Goal: Information Seeking & Learning: Learn about a topic

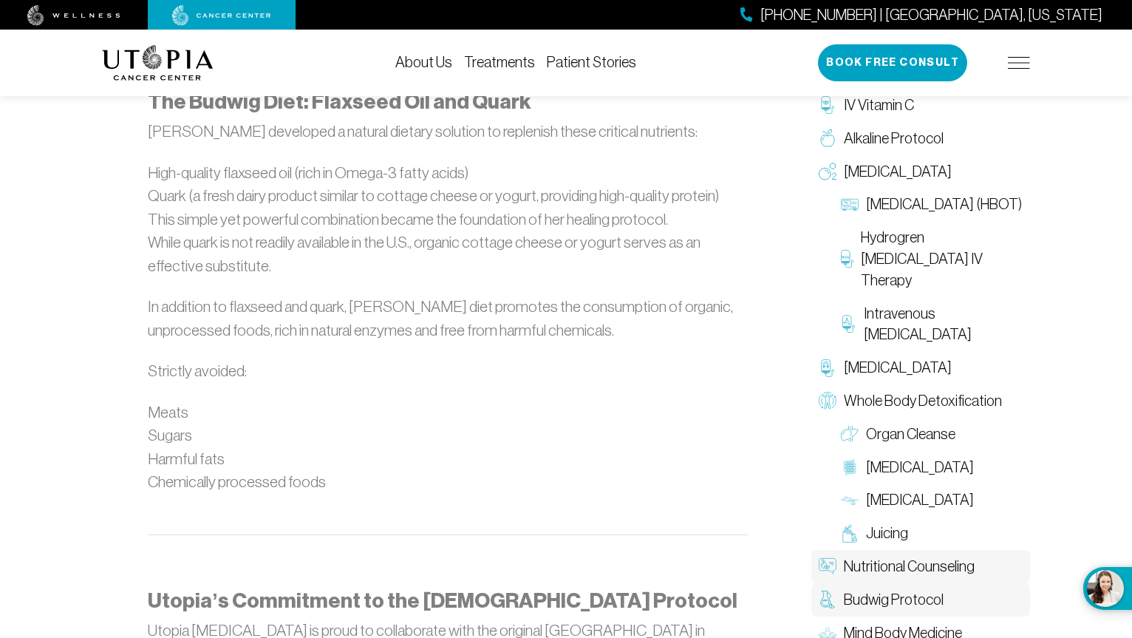
scroll to position [1531, 0]
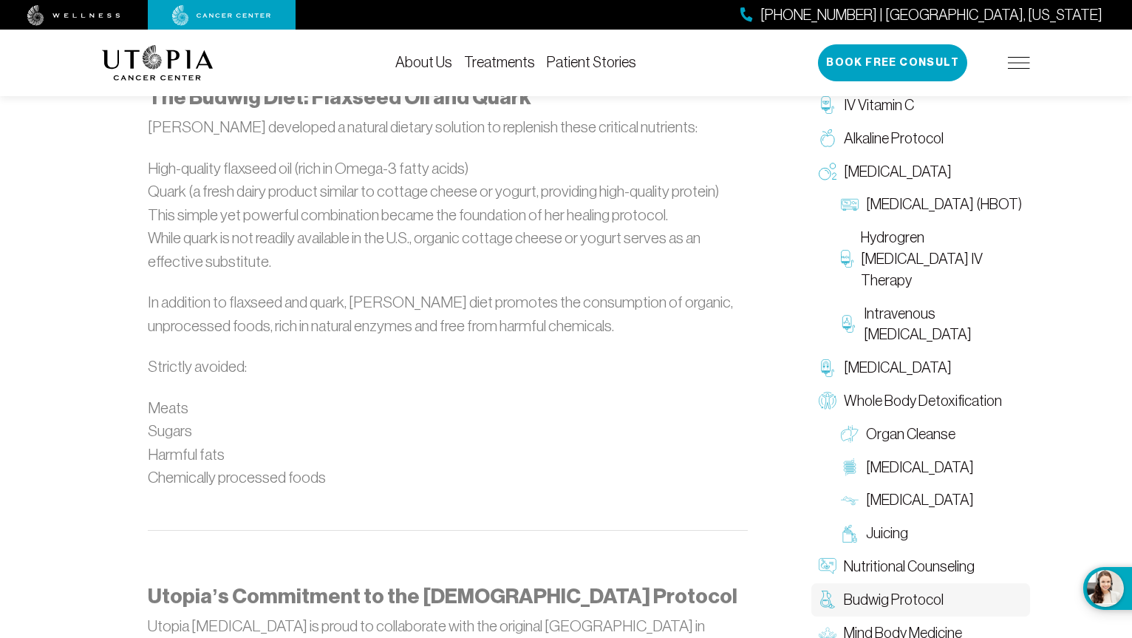
click at [913, 596] on span "Budwig Protocol" at bounding box center [894, 599] width 100 height 21
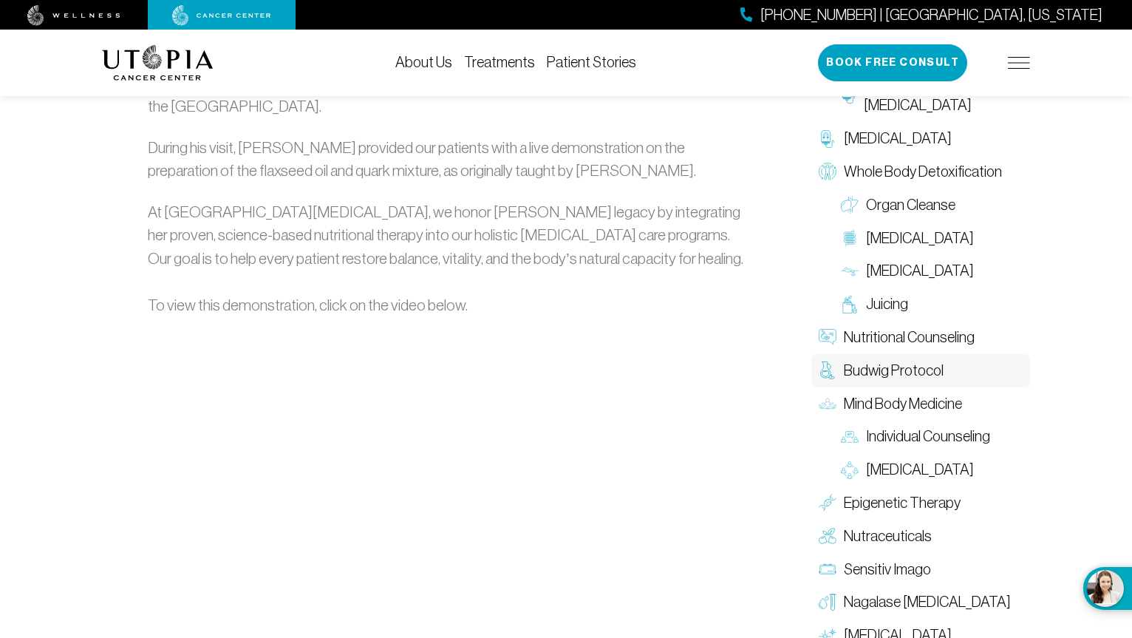
scroll to position [2143, 0]
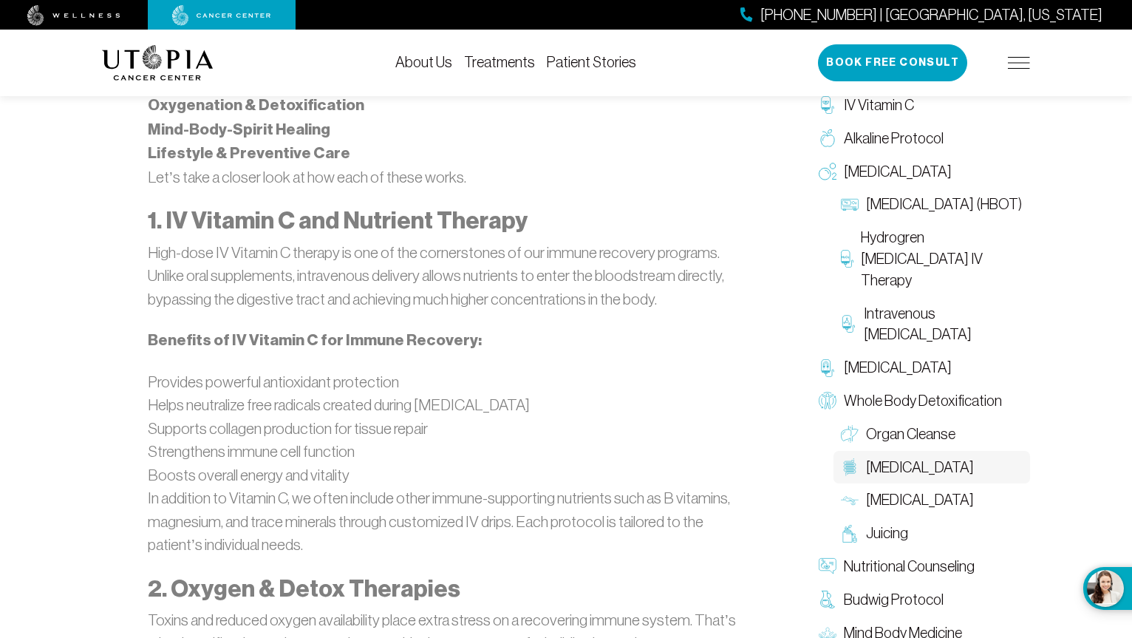
scroll to position [2070, 0]
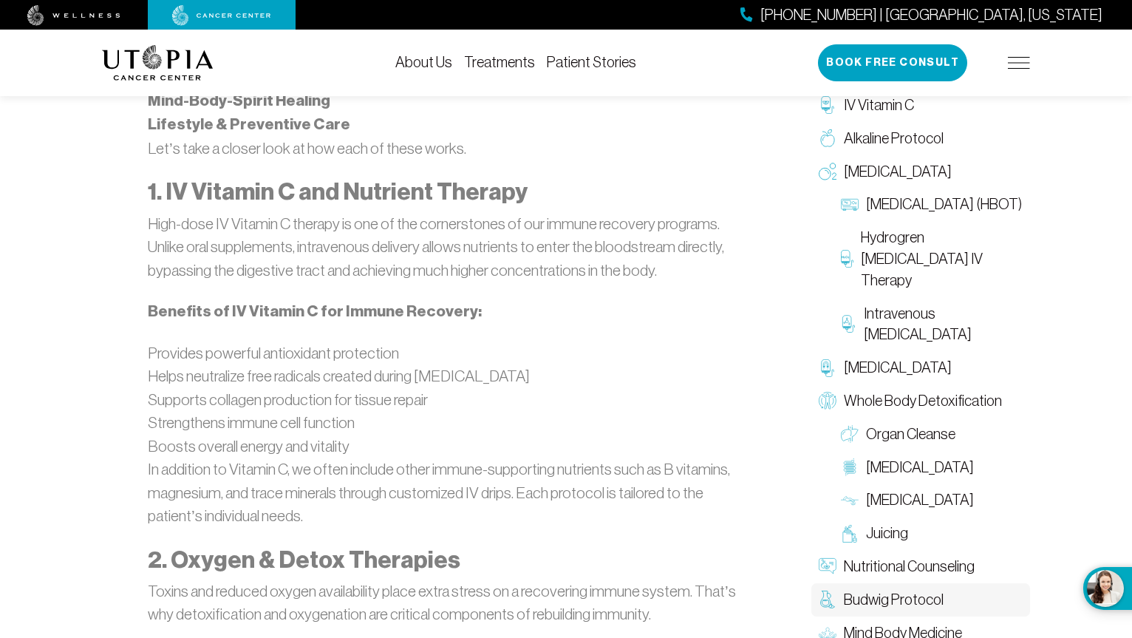
click at [923, 595] on span "Budwig Protocol" at bounding box center [894, 599] width 100 height 21
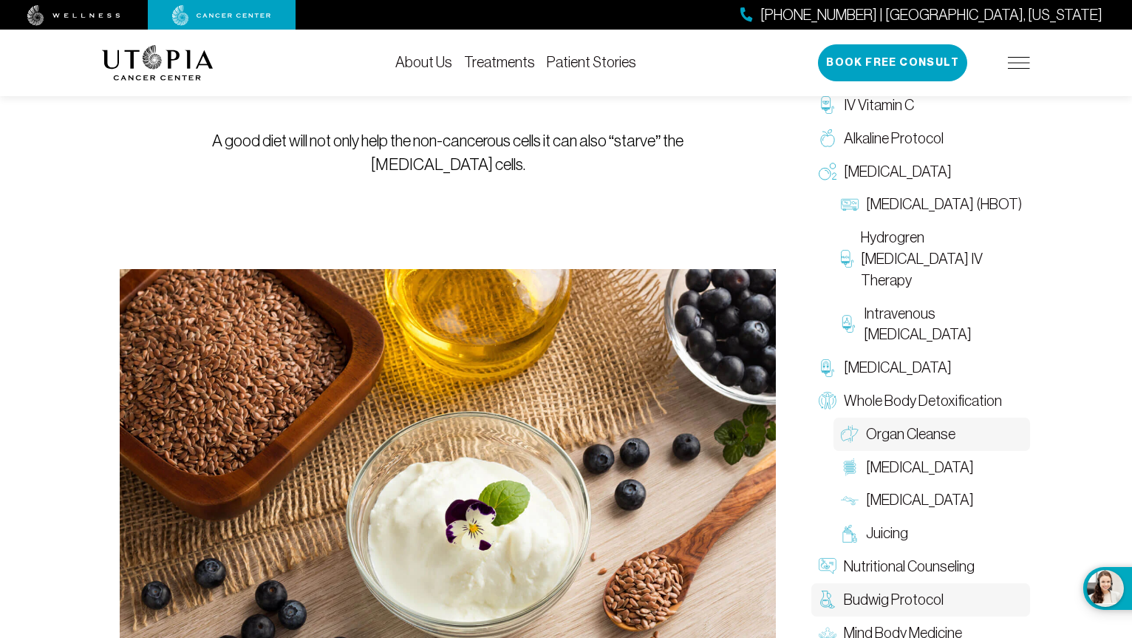
scroll to position [222, 0]
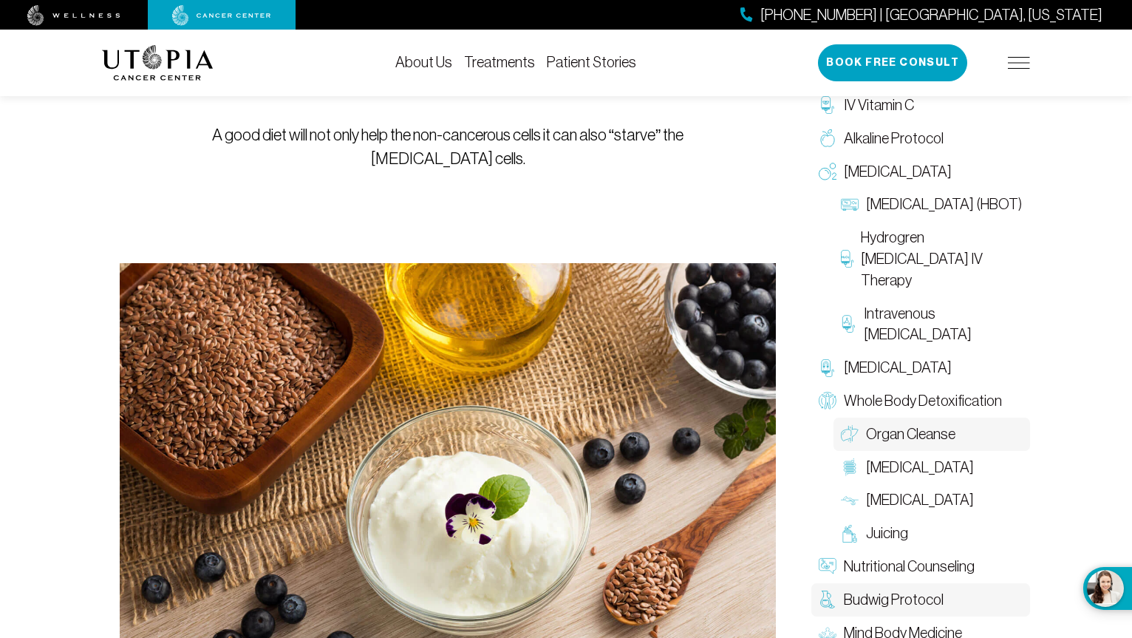
click at [897, 433] on span "Organ Cleanse" at bounding box center [910, 434] width 89 height 21
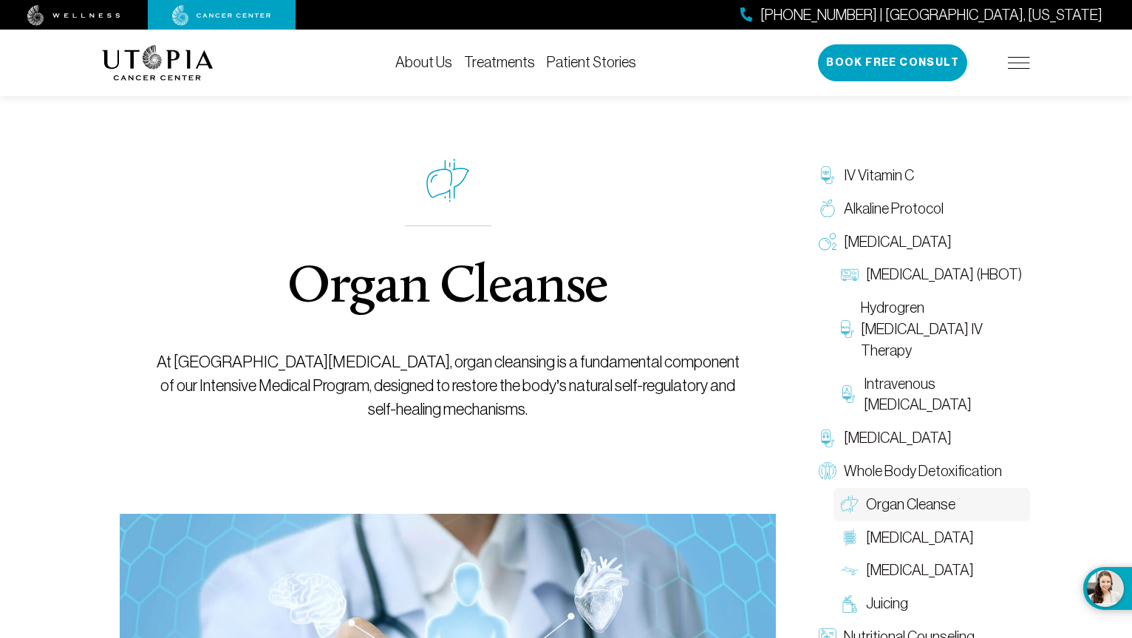
click at [494, 66] on link "Treatments" at bounding box center [499, 62] width 71 height 16
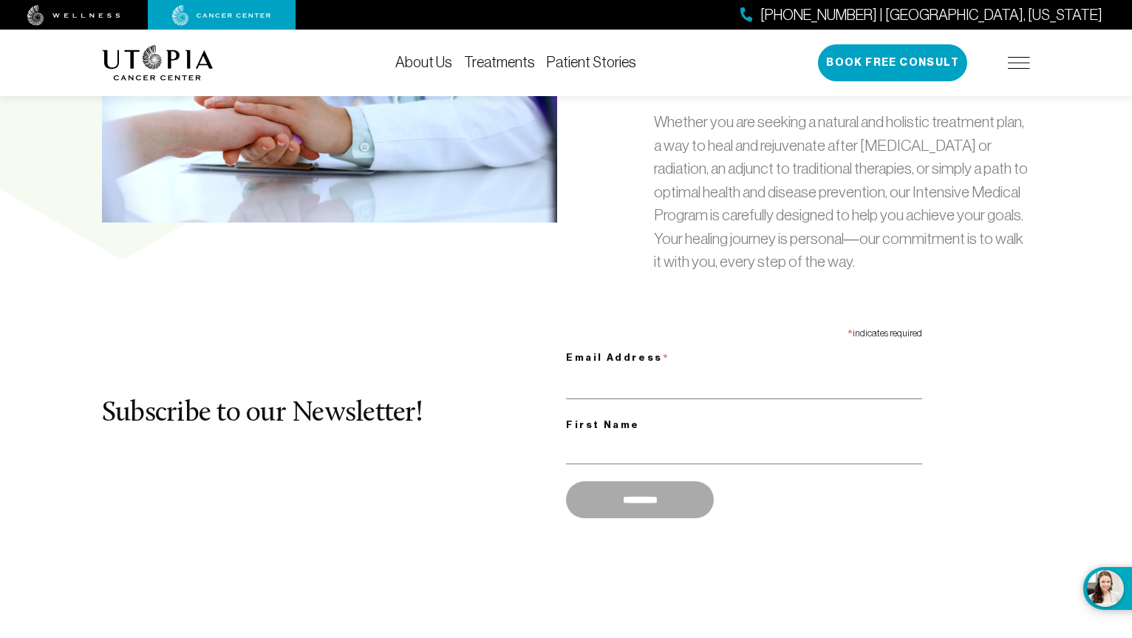
scroll to position [813, 0]
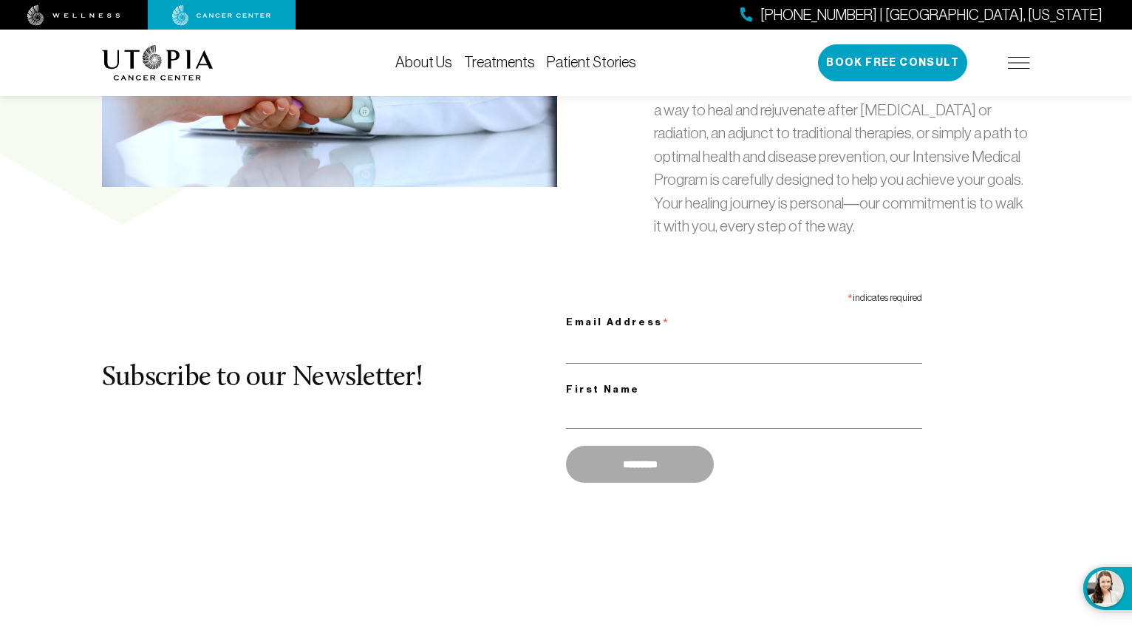
click at [422, 59] on link "About Us" at bounding box center [423, 62] width 57 height 16
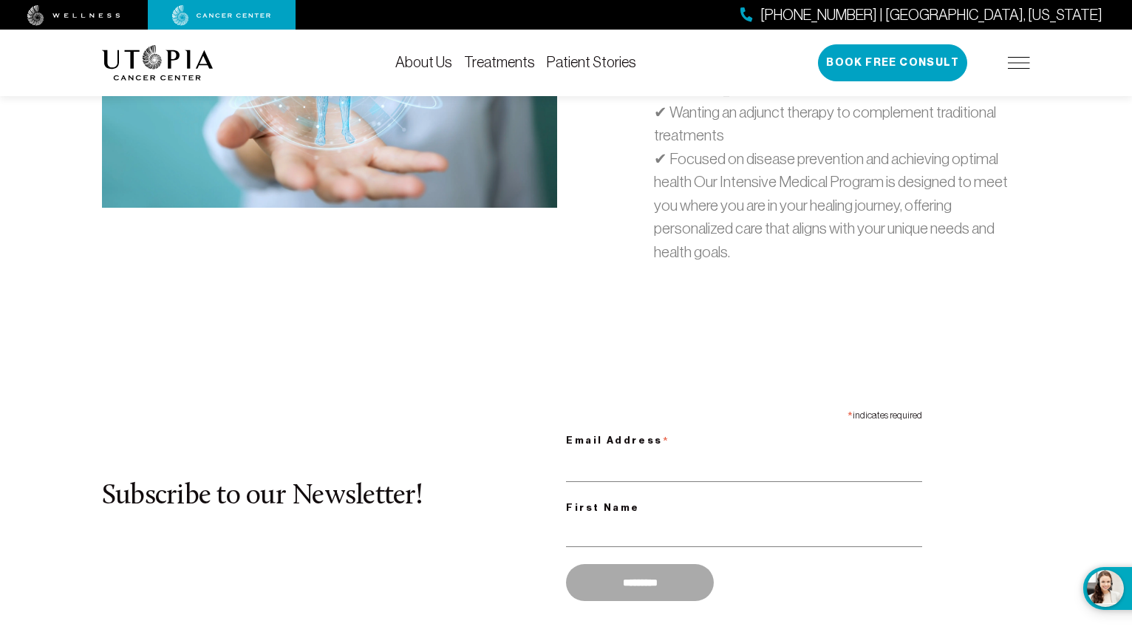
scroll to position [4878, 0]
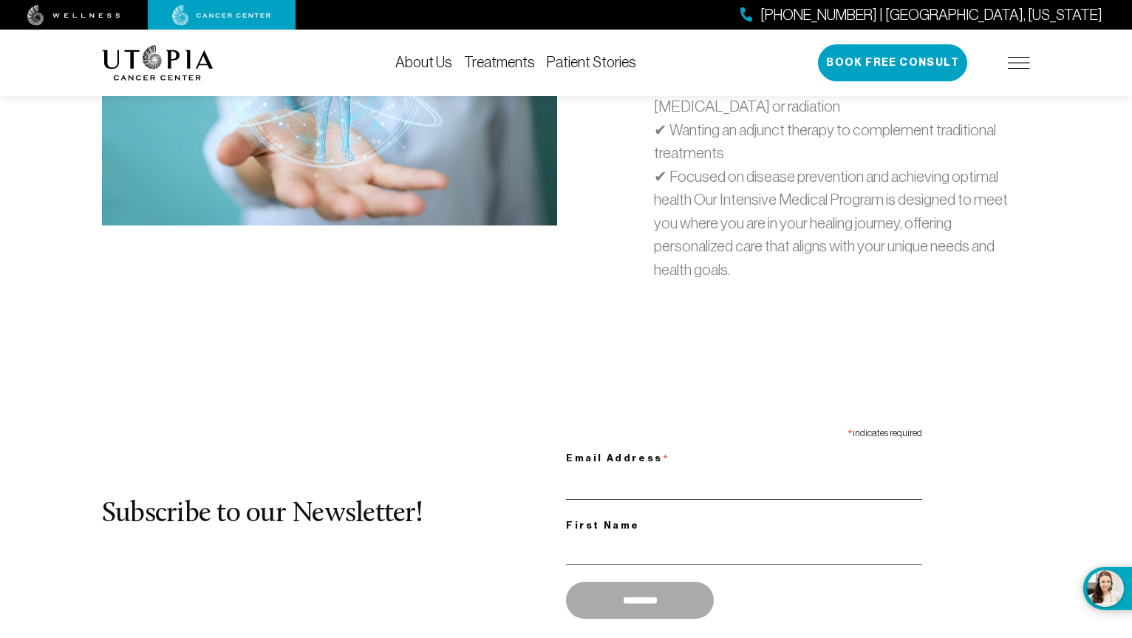
click at [596, 469] on input "Email Address *" at bounding box center [744, 484] width 356 height 30
type input "**********"
type input "*******"
click at [633, 582] on input "*********" at bounding box center [640, 600] width 148 height 37
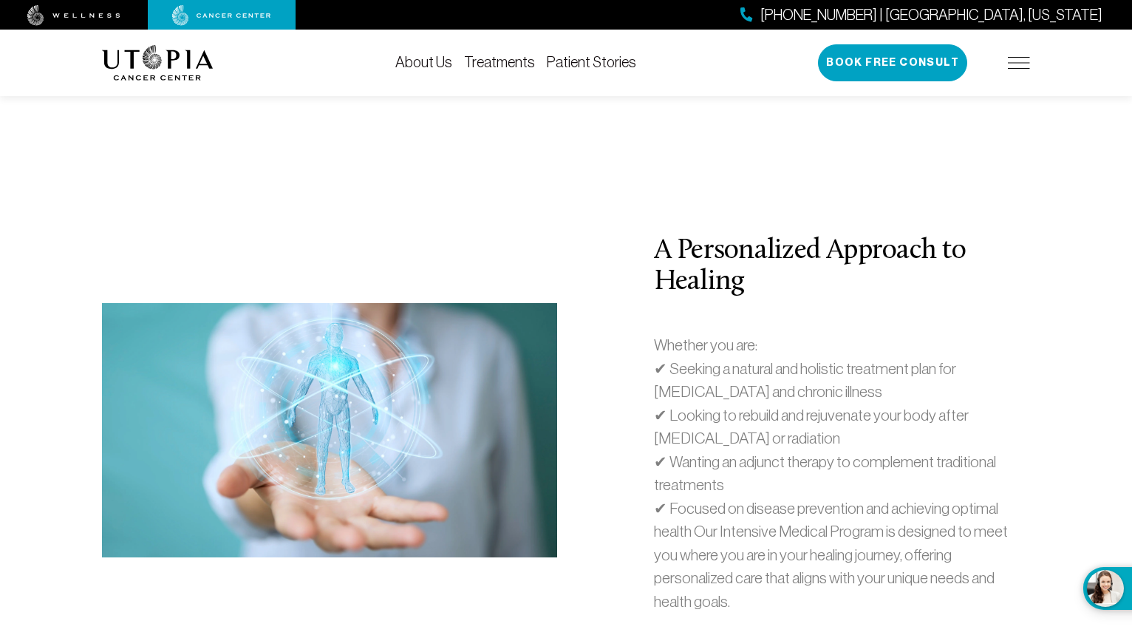
scroll to position [4509, 0]
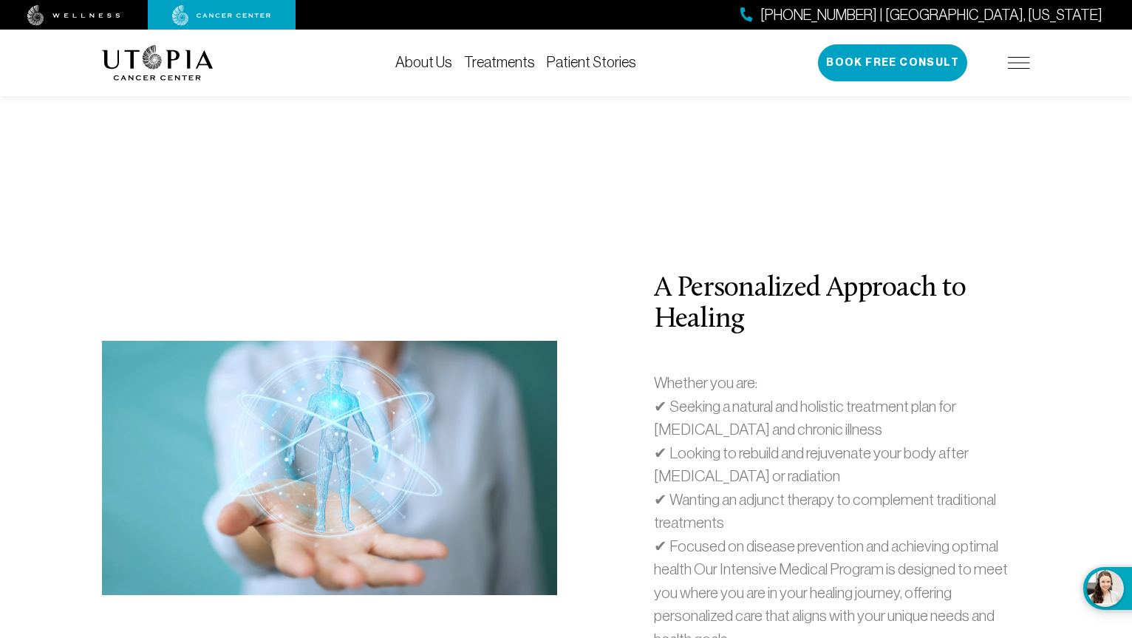
click at [591, 64] on link "Patient Stories" at bounding box center [591, 62] width 89 height 16
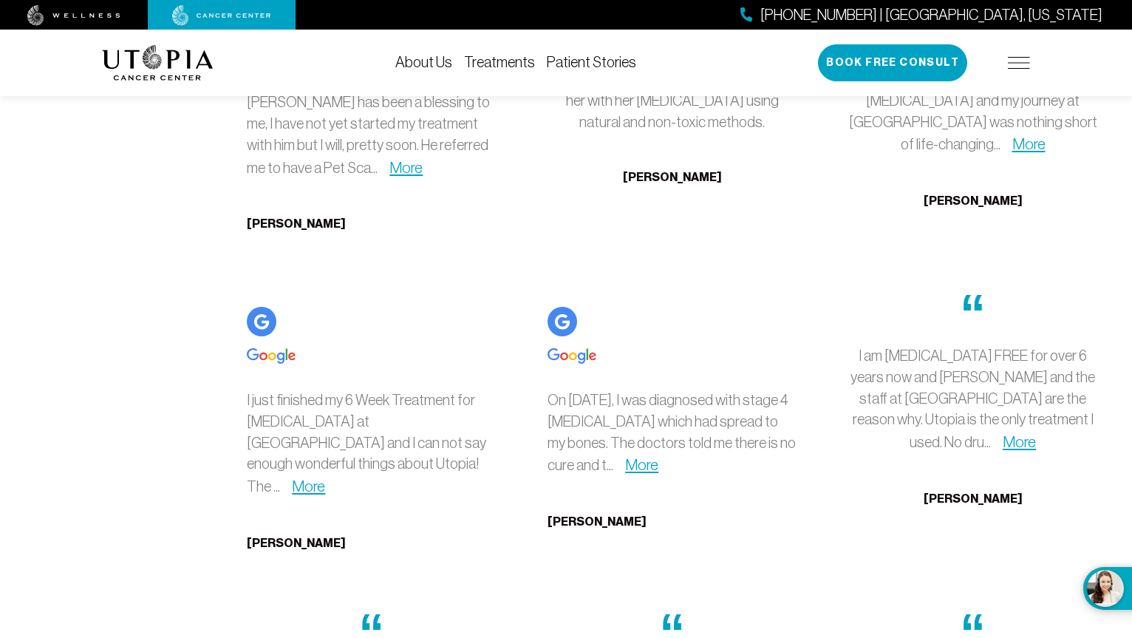
scroll to position [3844, 0]
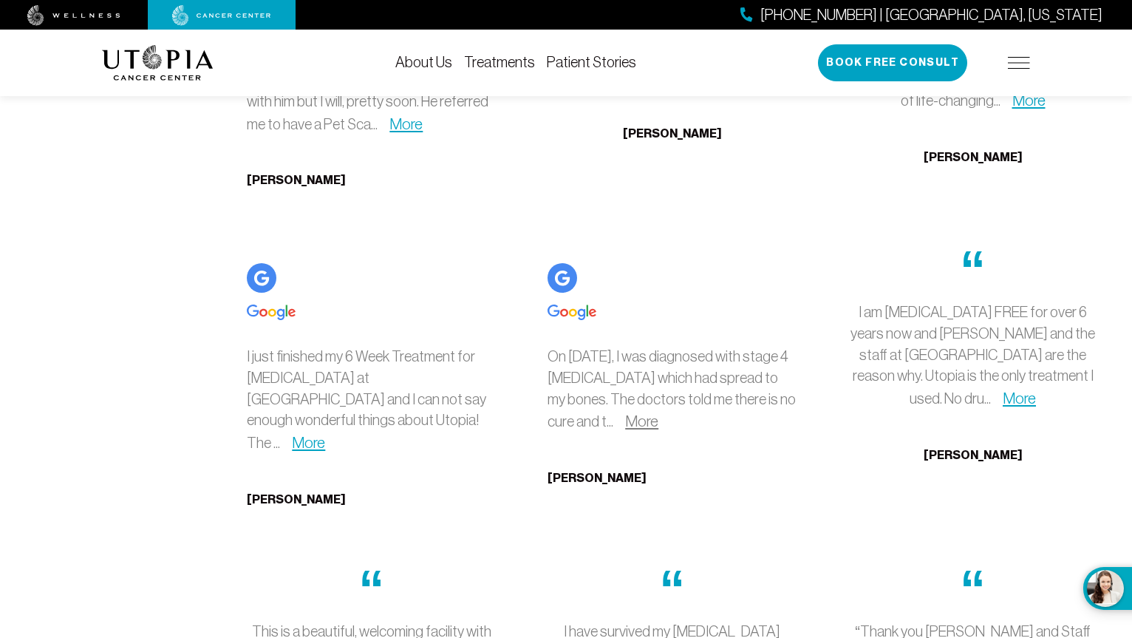
click at [659, 412] on link "More" at bounding box center [641, 420] width 33 height 17
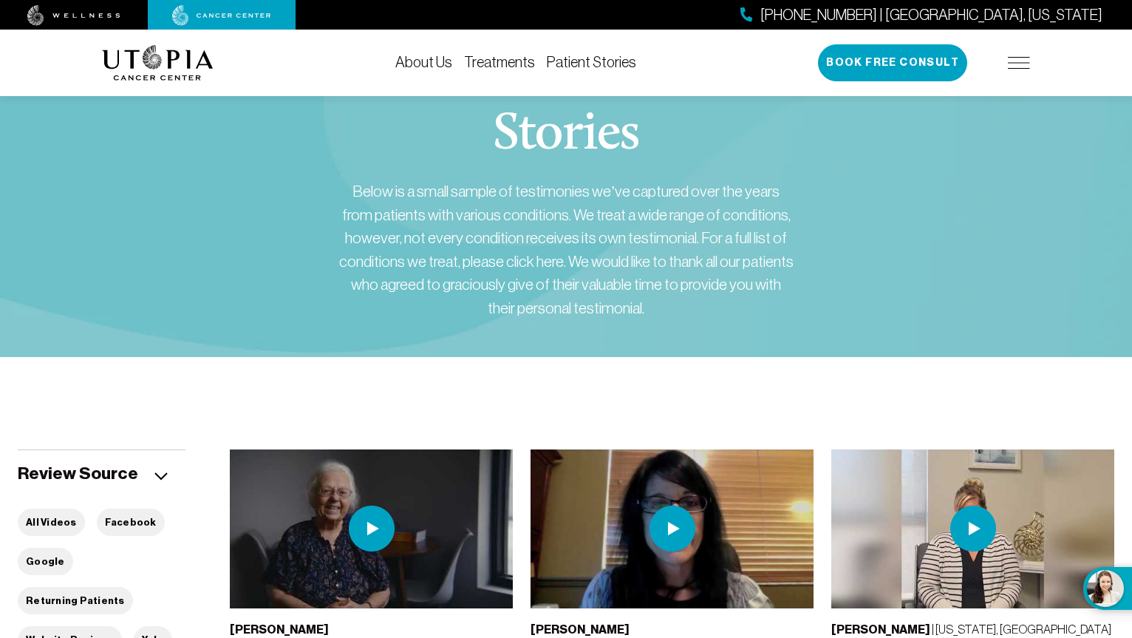
scroll to position [0, 0]
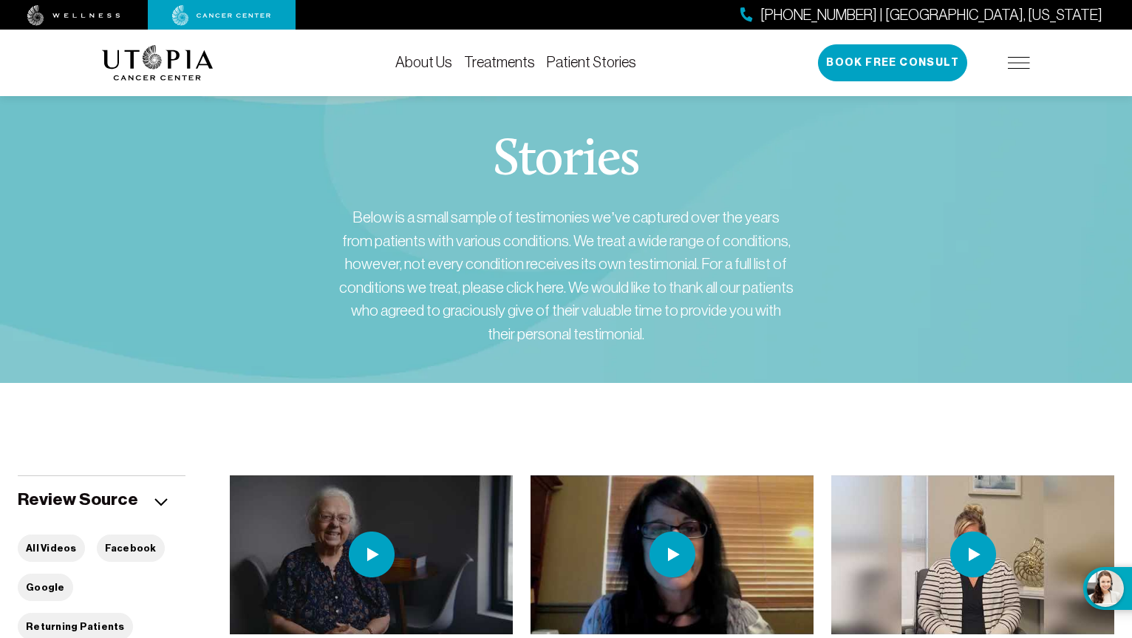
click at [1027, 62] on img at bounding box center [1019, 63] width 22 height 12
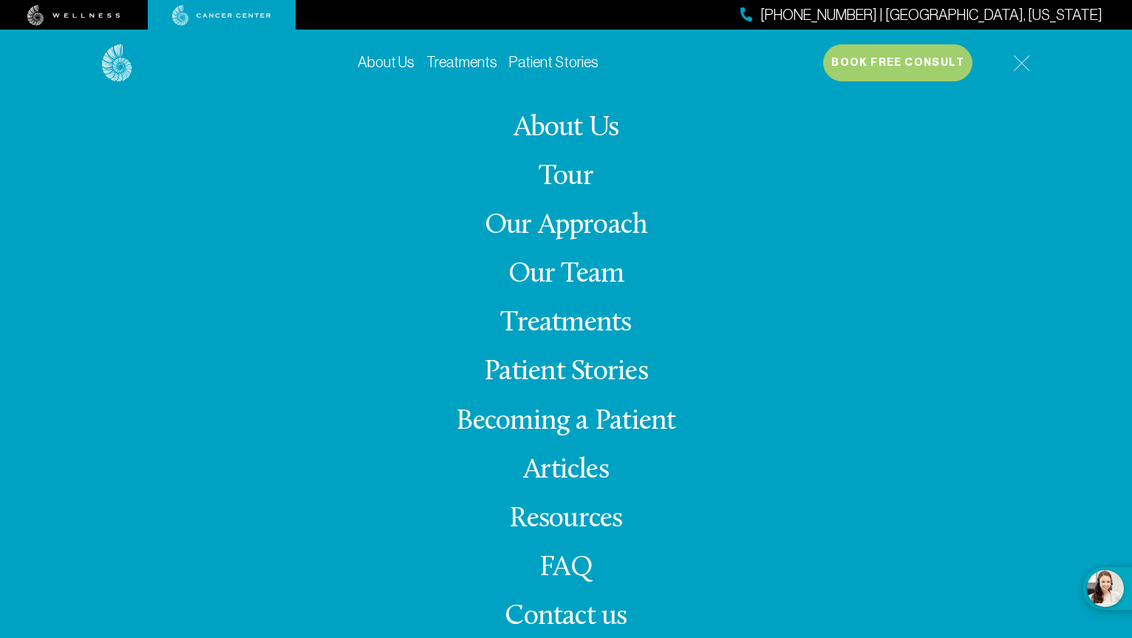
scroll to position [222, 0]
click at [577, 561] on link "FAQ" at bounding box center [566, 568] width 53 height 29
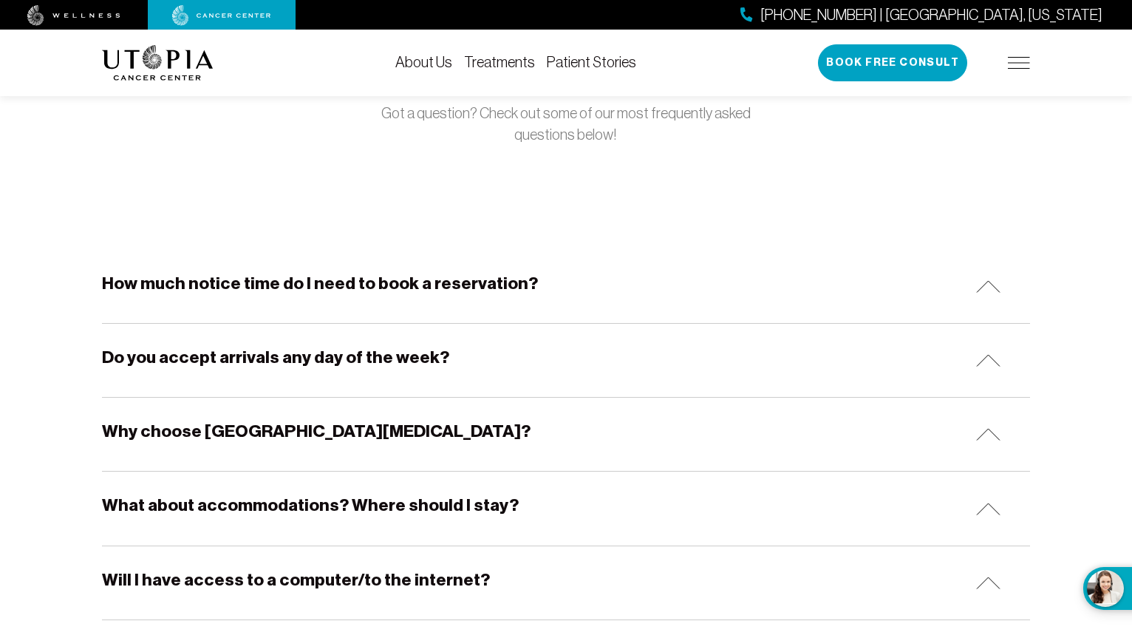
scroll to position [148, 0]
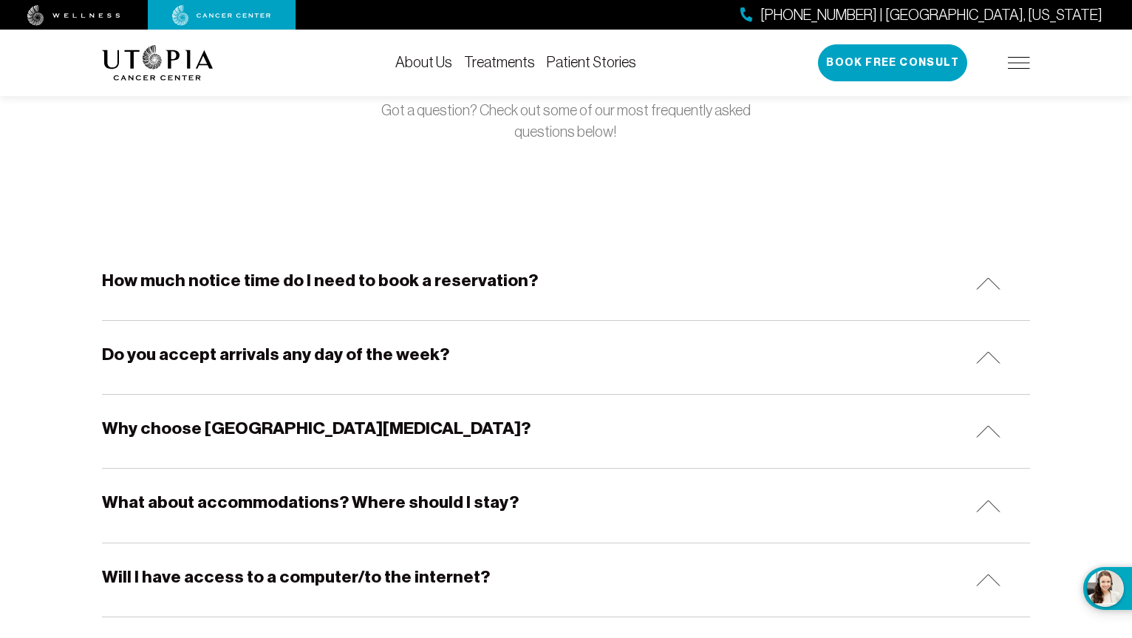
click at [984, 283] on img at bounding box center [988, 283] width 24 height 13
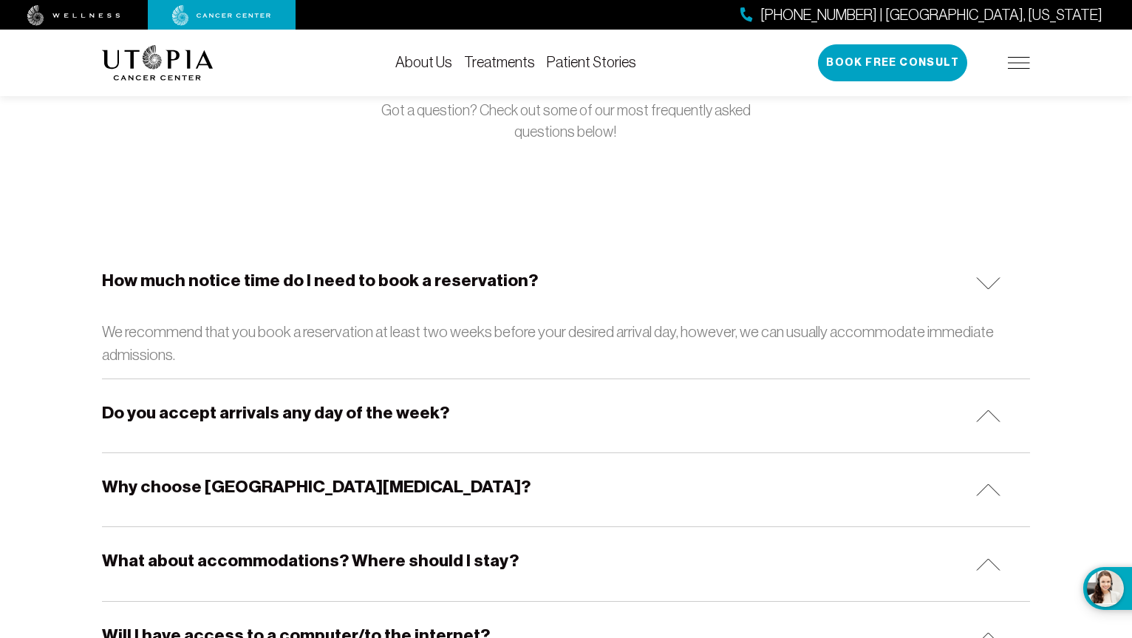
click at [987, 418] on img at bounding box center [988, 415] width 24 height 13
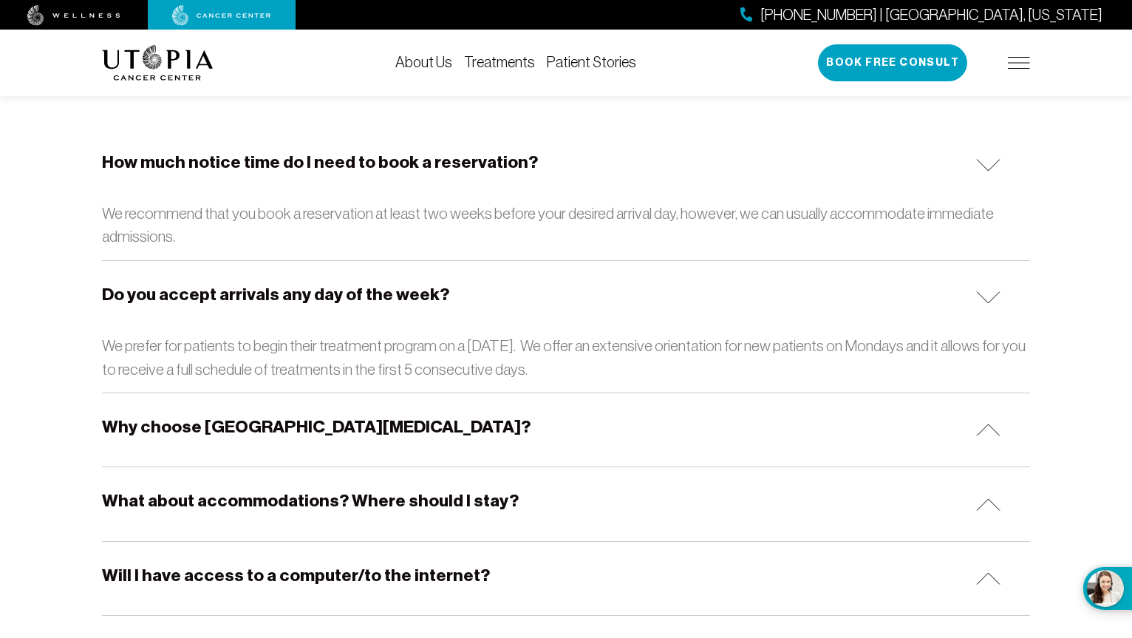
scroll to position [370, 0]
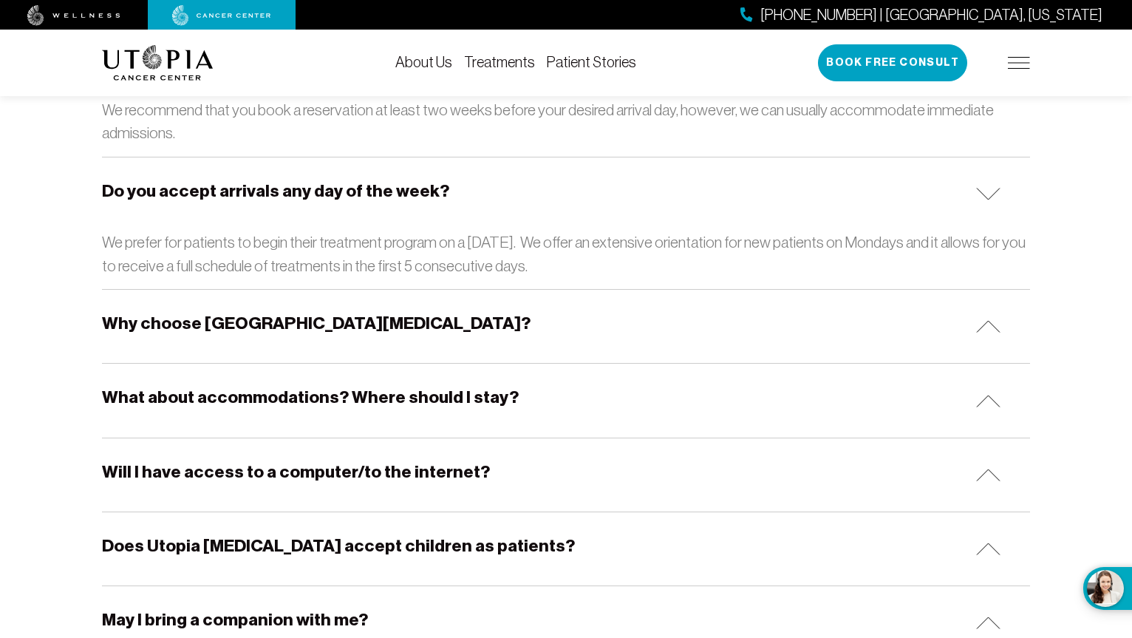
click at [981, 403] on img at bounding box center [988, 401] width 24 height 13
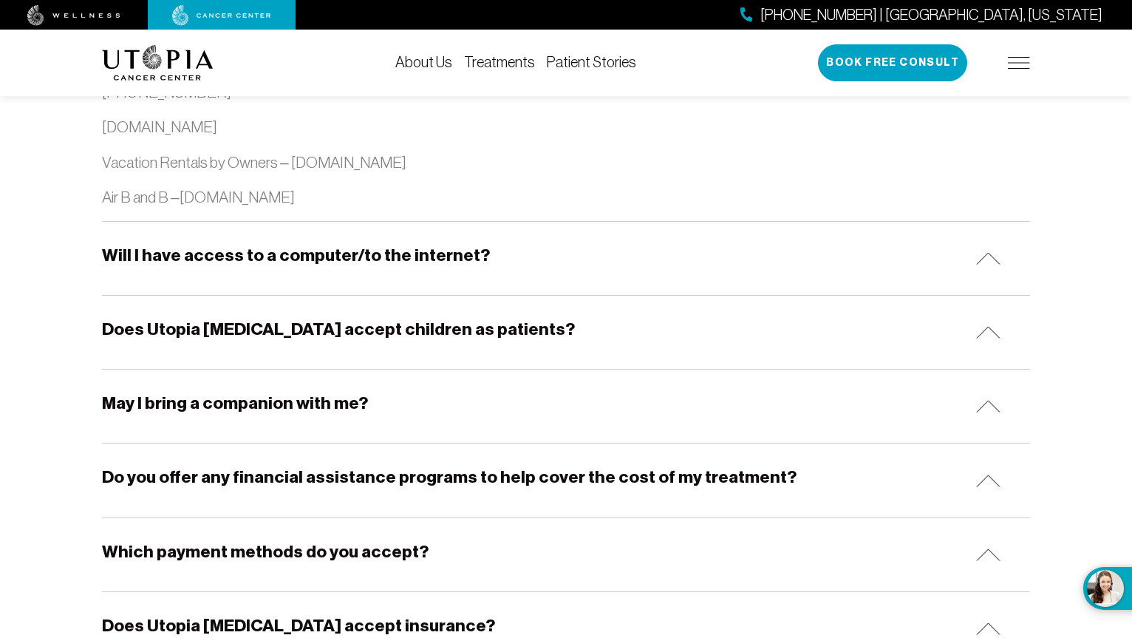
scroll to position [1774, 0]
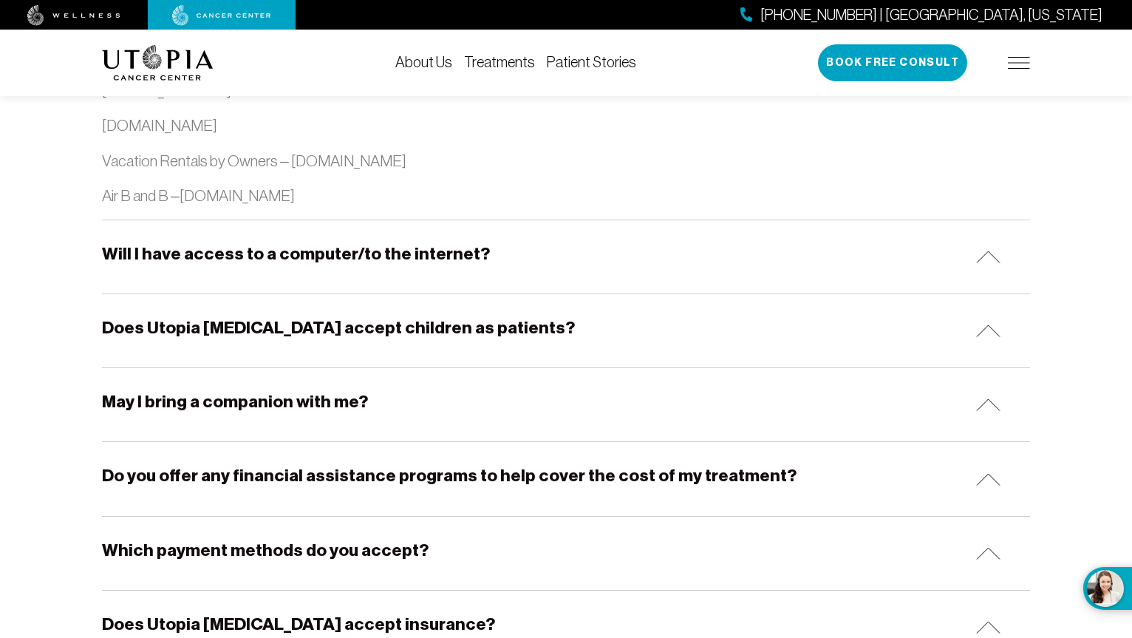
click at [985, 409] on img at bounding box center [988, 404] width 24 height 13
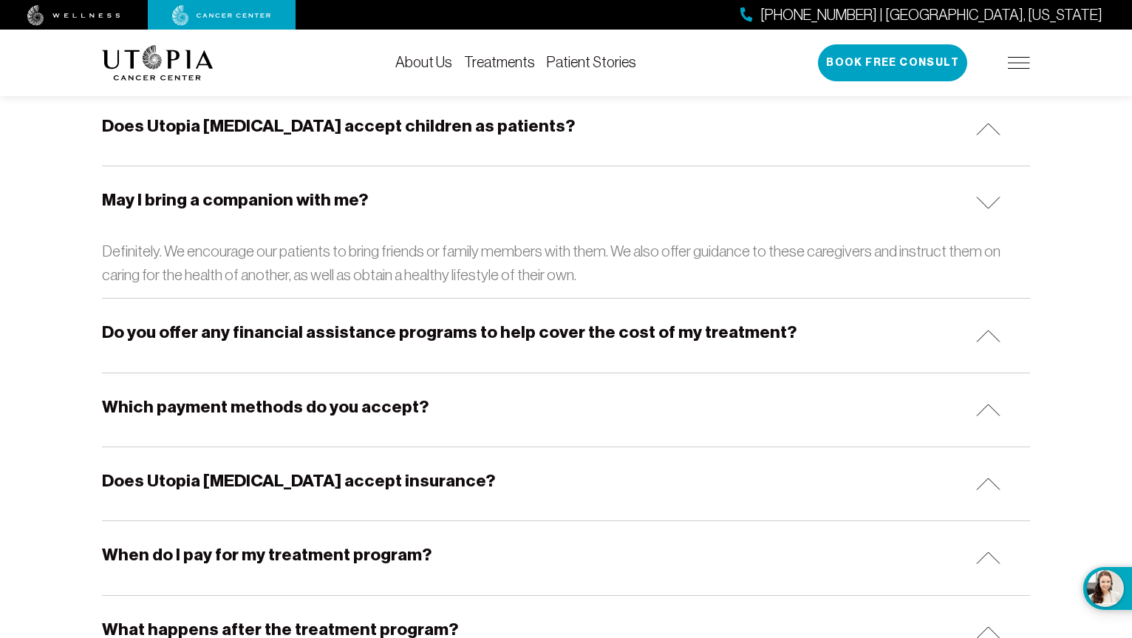
scroll to position [1996, 0]
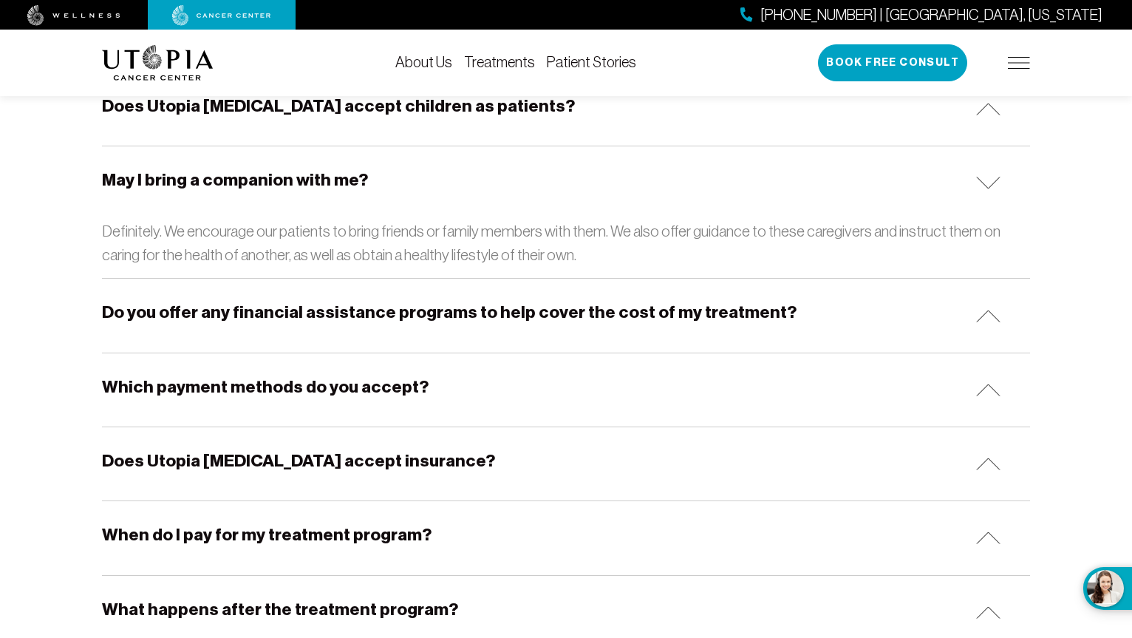
click at [982, 311] on img at bounding box center [988, 316] width 24 height 13
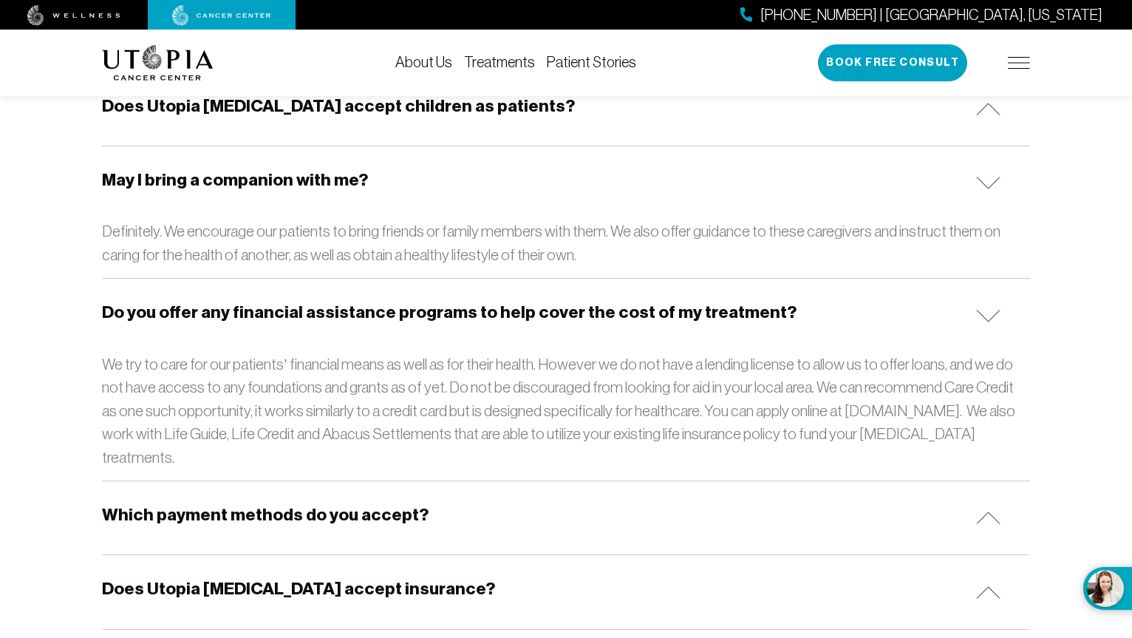
click at [987, 318] on img at bounding box center [988, 316] width 24 height 13
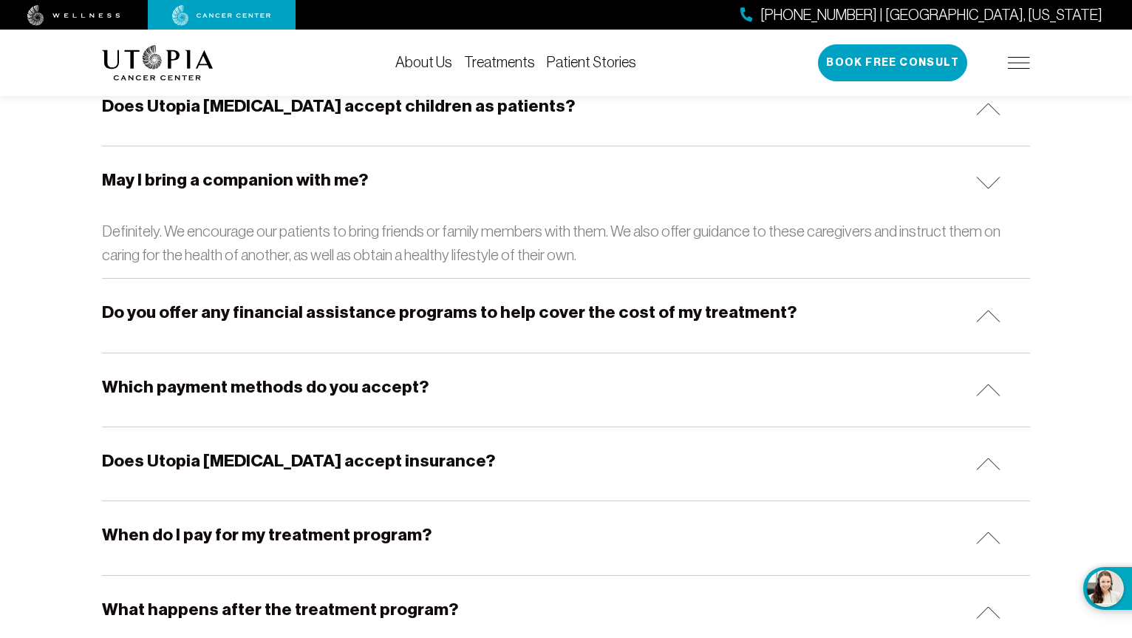
click at [990, 401] on div "Which payment methods do you accept?" at bounding box center [566, 389] width 928 height 73
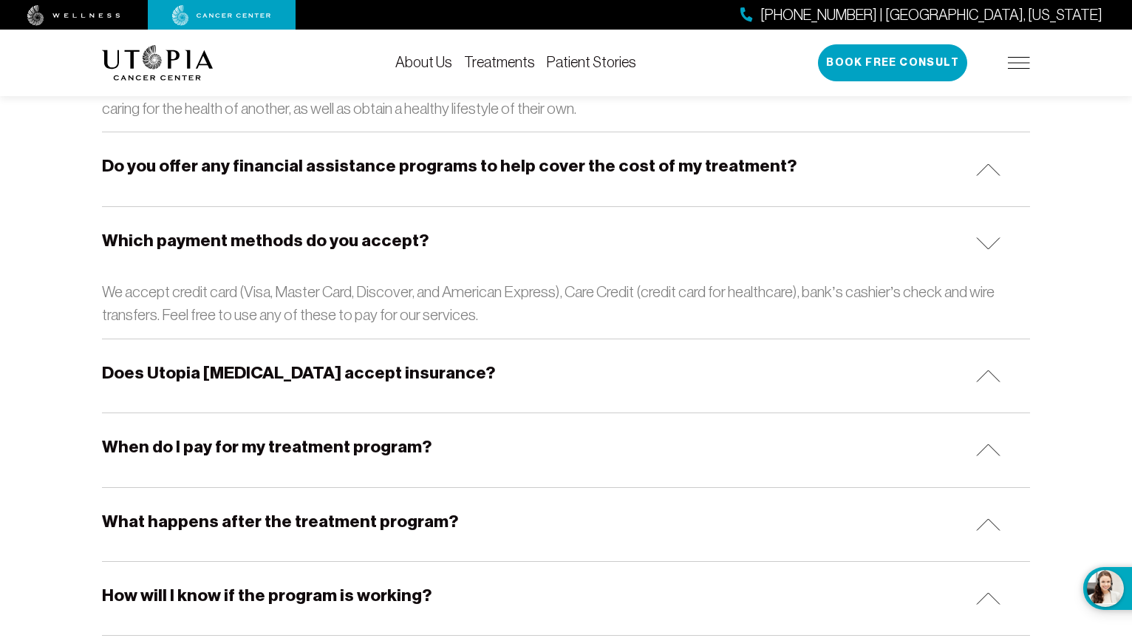
scroll to position [2217, 0]
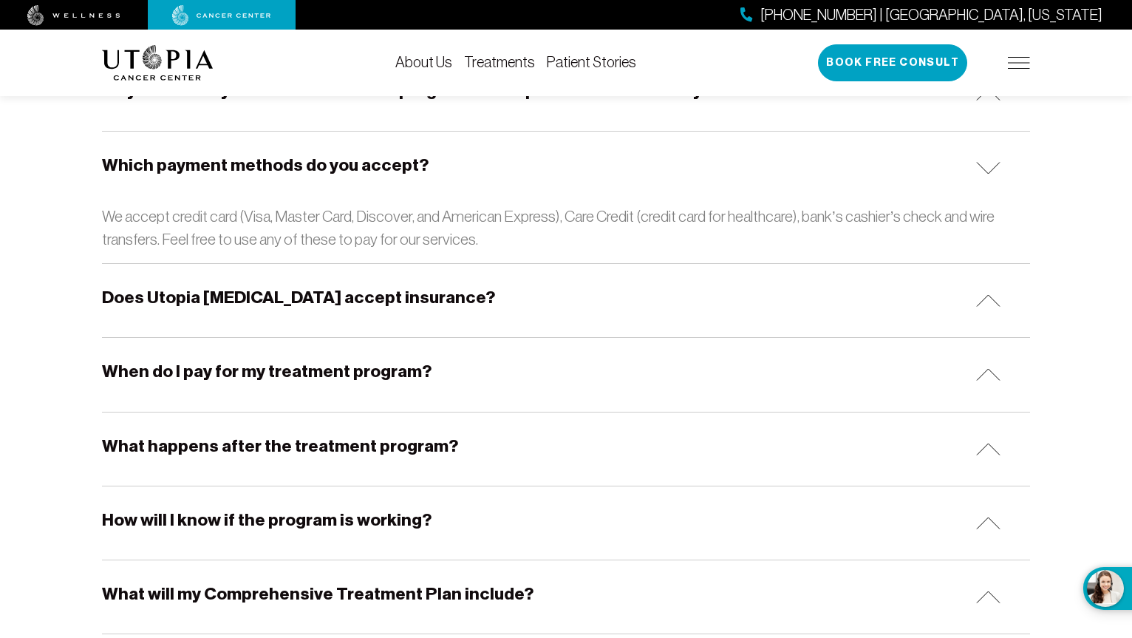
click at [988, 312] on div "Does Utopia [MEDICAL_DATA] accept insurance?" at bounding box center [566, 300] width 928 height 73
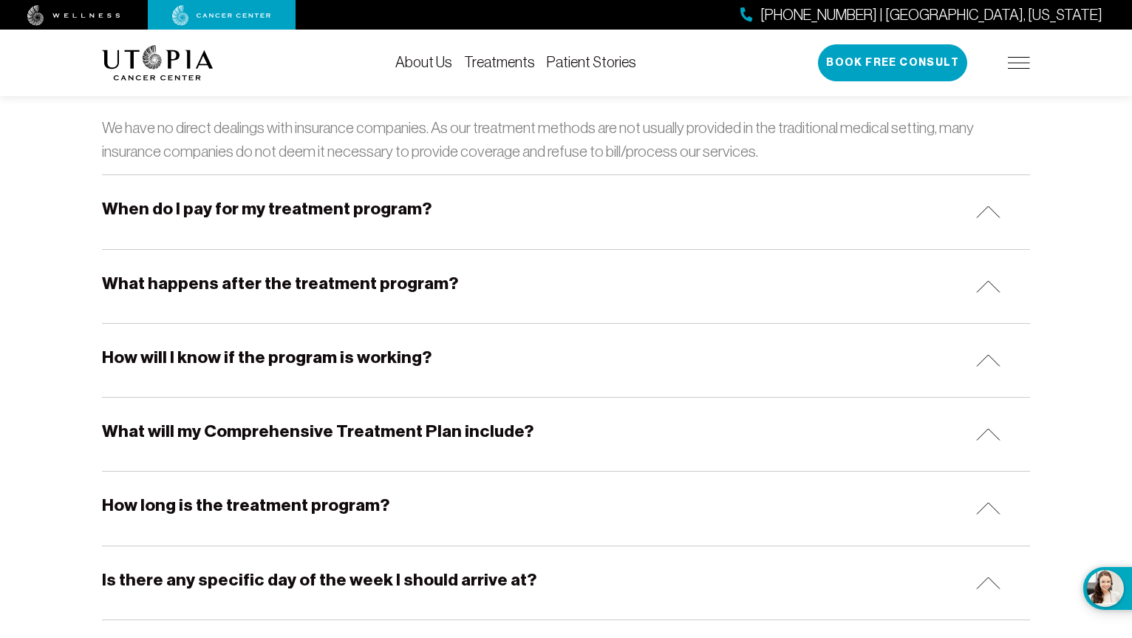
scroll to position [2439, 0]
click at [985, 216] on img at bounding box center [988, 211] width 24 height 13
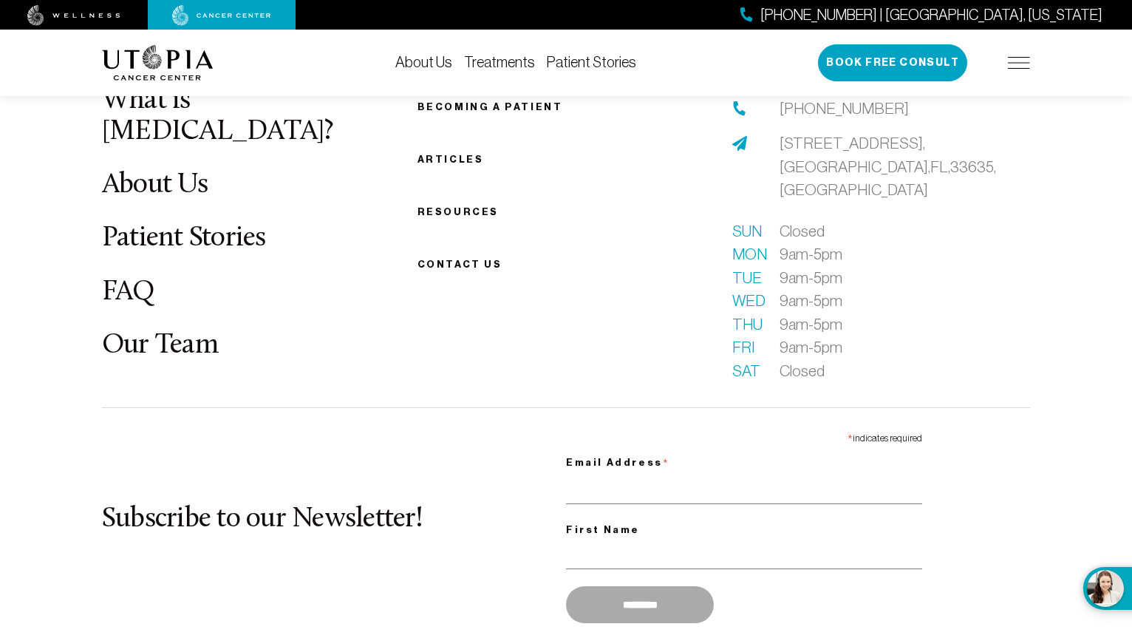
scroll to position [3413, 0]
